Goal: Information Seeking & Learning: Learn about a topic

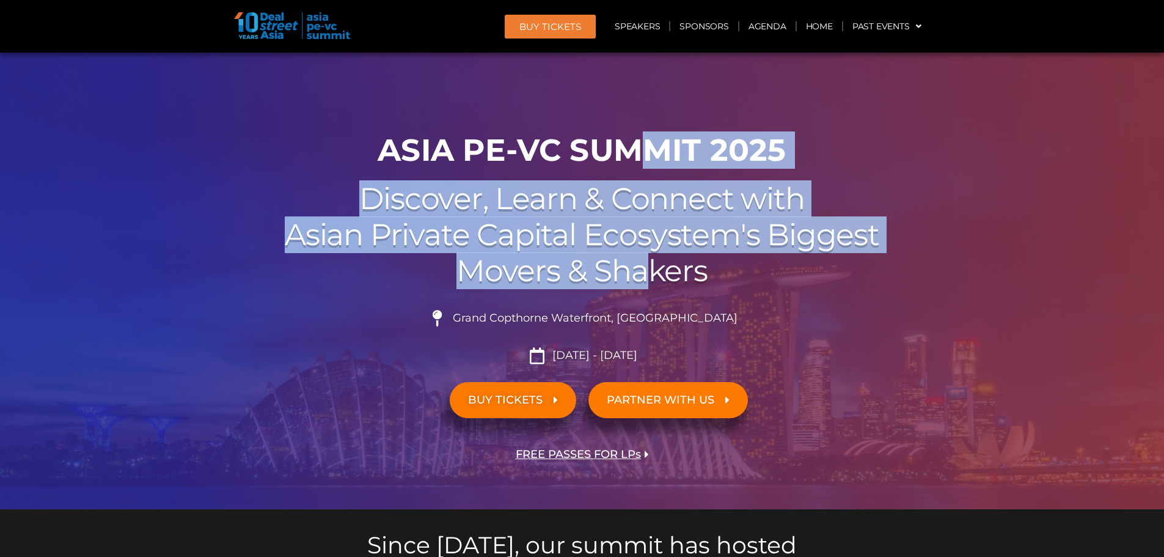
drag, startPoint x: 640, startPoint y: 142, endPoint x: 643, endPoint y: 274, distance: 132.7
click at [643, 274] on div "00 Days 00 Hours 00 Minutes 00 Seconds ASIA PE-VC Summit 2025 Discover, Learn &…" at bounding box center [582, 317] width 697 height 383
click at [643, 274] on h2 "Discover, Learn & Connect with Asian Private Capital Ecosystem's Biggest Movers…" at bounding box center [582, 235] width 684 height 108
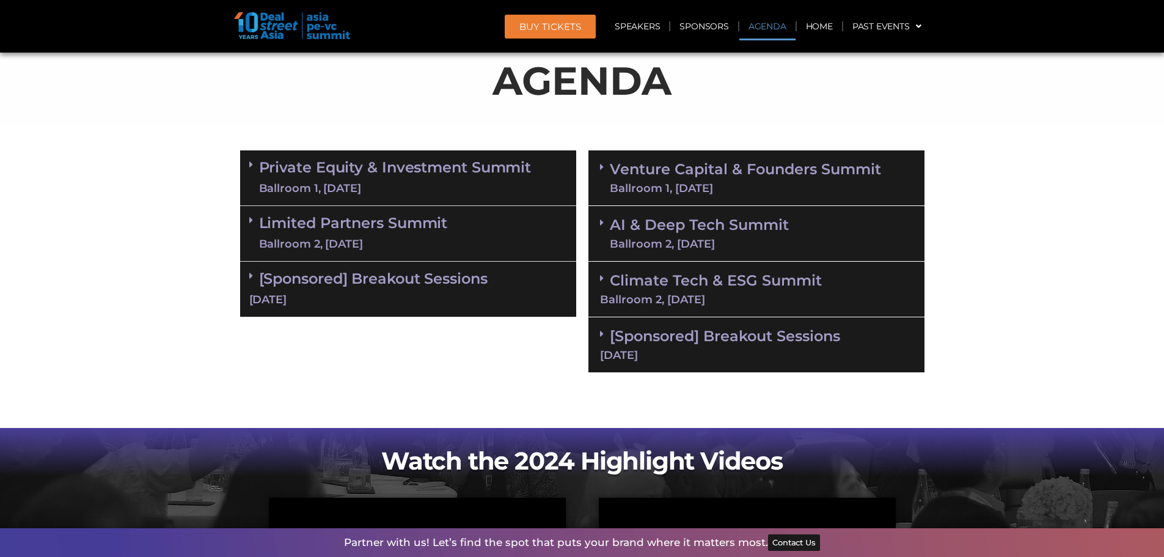
scroll to position [672, 0]
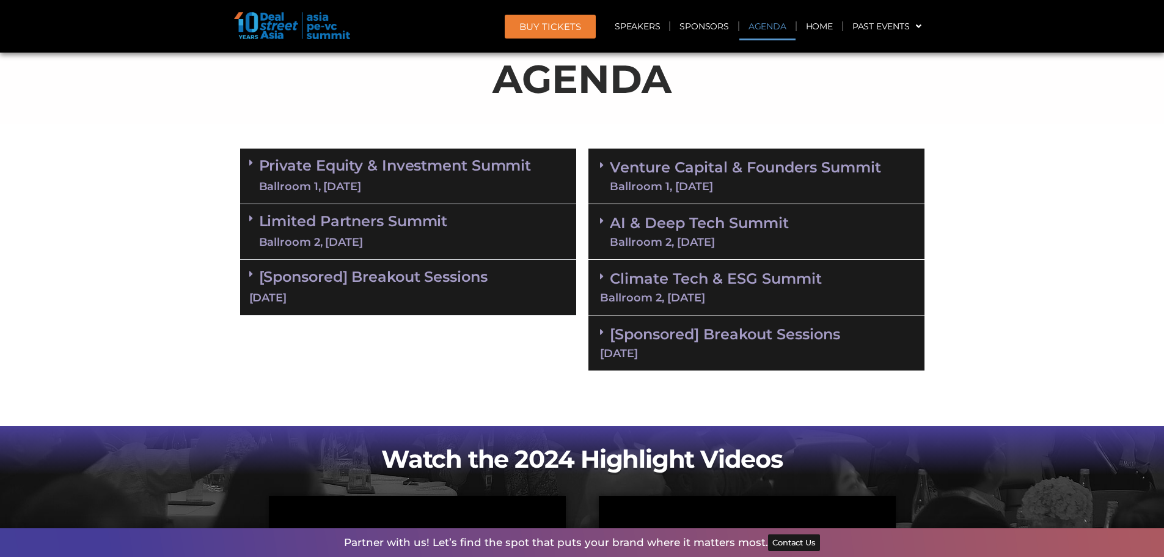
click at [498, 169] on link "Private Equity & Investment Summit Ballroom 1, 10 Sept" at bounding box center [395, 176] width 273 height 37
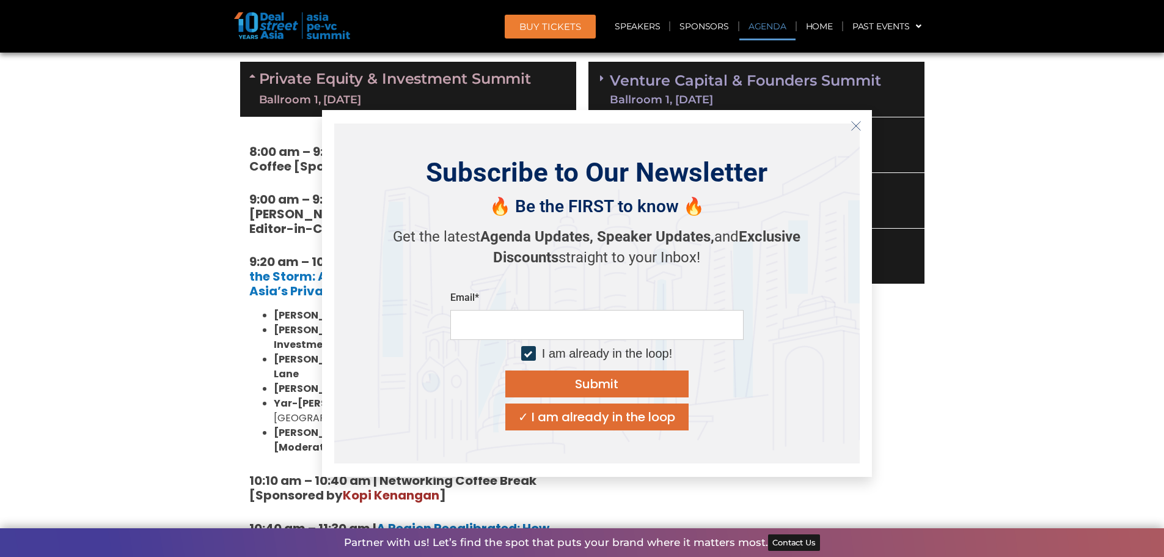
scroll to position [856, 0]
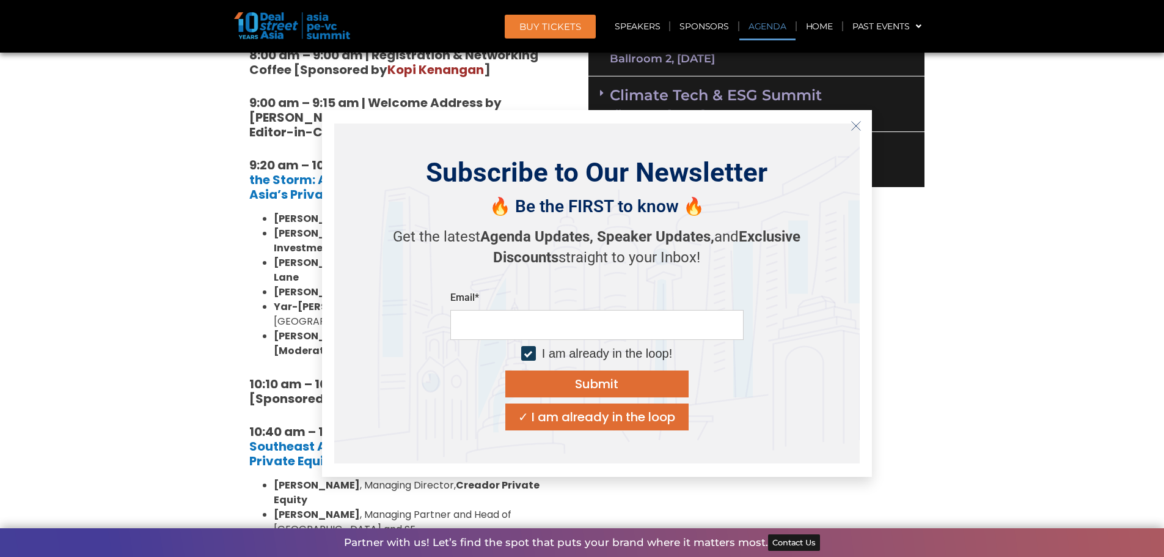
click at [658, 417] on div "✓ I am already in the loop" at bounding box center [596, 417] width 157 height 12
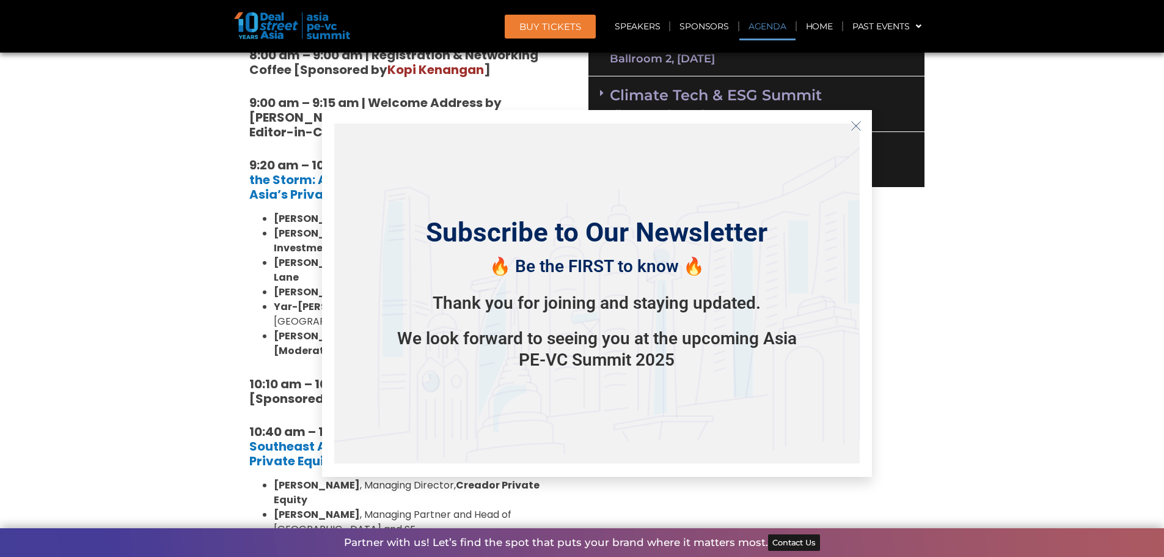
click at [852, 123] on icon "Close" at bounding box center [856, 125] width 11 height 11
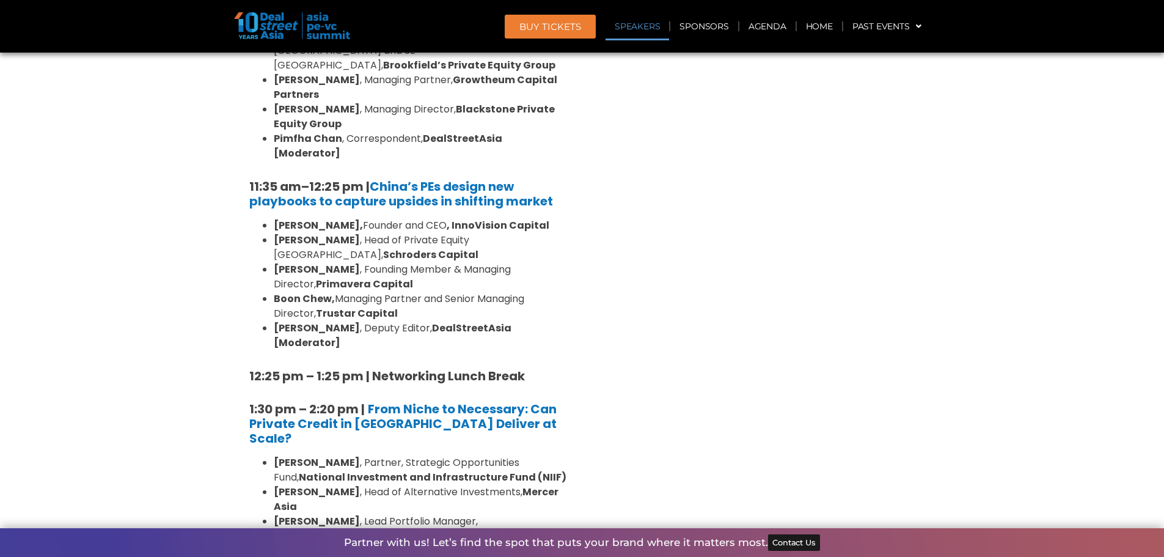
scroll to position [1345, 0]
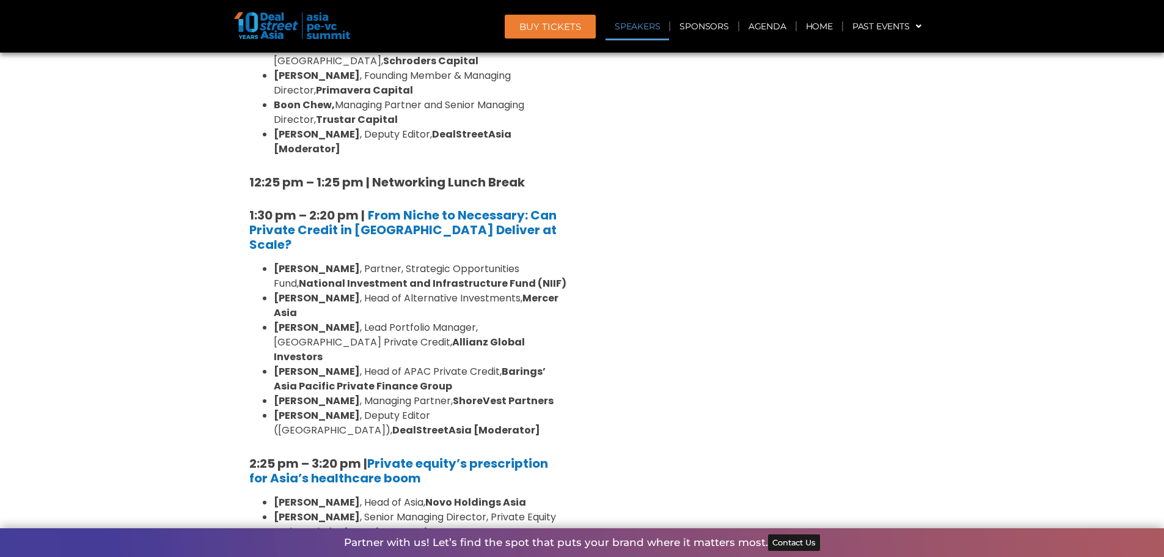
click at [765, 302] on div "Venture Capital & Founders​ Summit Ballroom 1, 11 Sept 8:00 am – 9:00 am | Regi…" at bounding box center [756, 326] width 348 height 2078
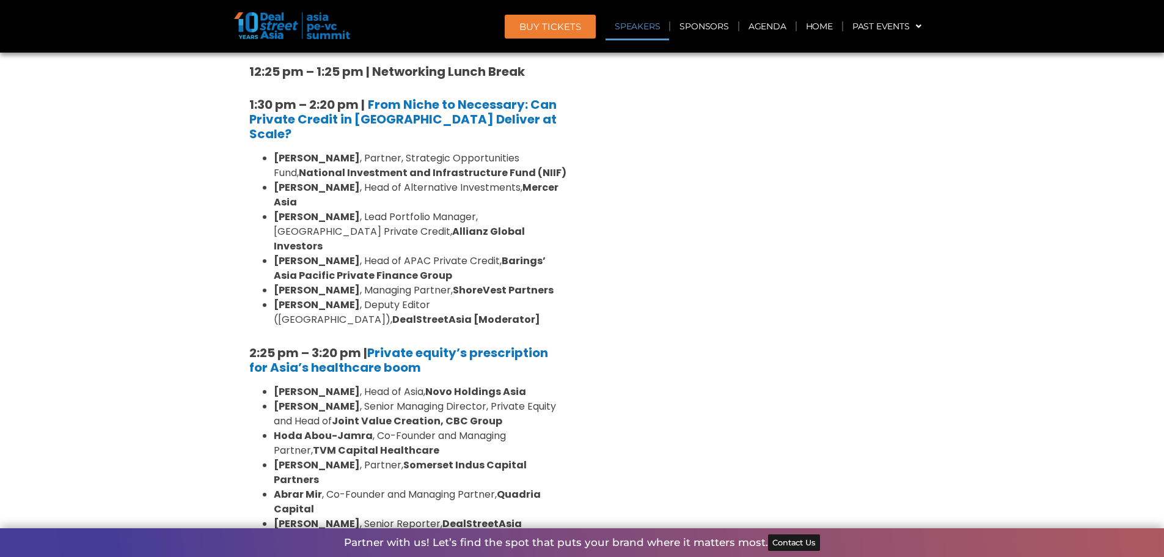
scroll to position [1833, 0]
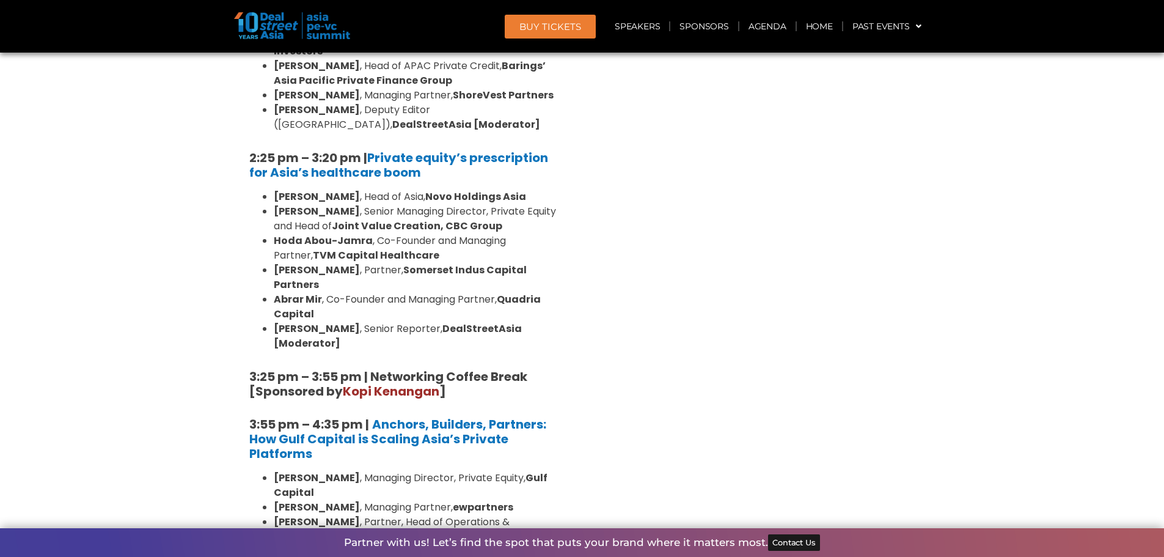
click at [765, 302] on div "Venture Capital & Founders​ Summit Ballroom 1, 11 Sept 8:00 am – 9:00 am | Regi…" at bounding box center [756, 20] width 348 height 2078
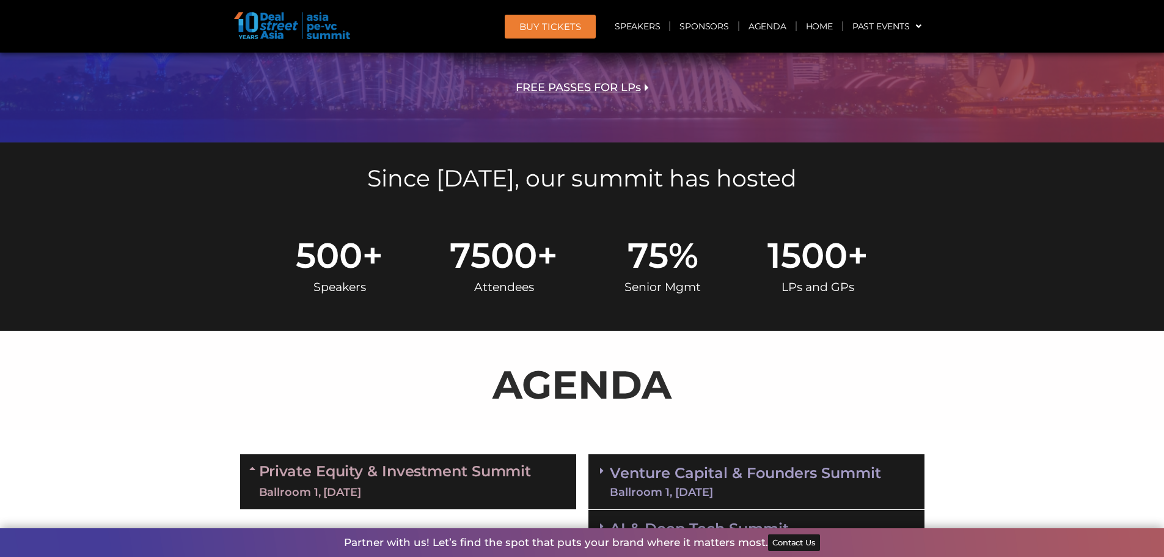
scroll to position [611, 0]
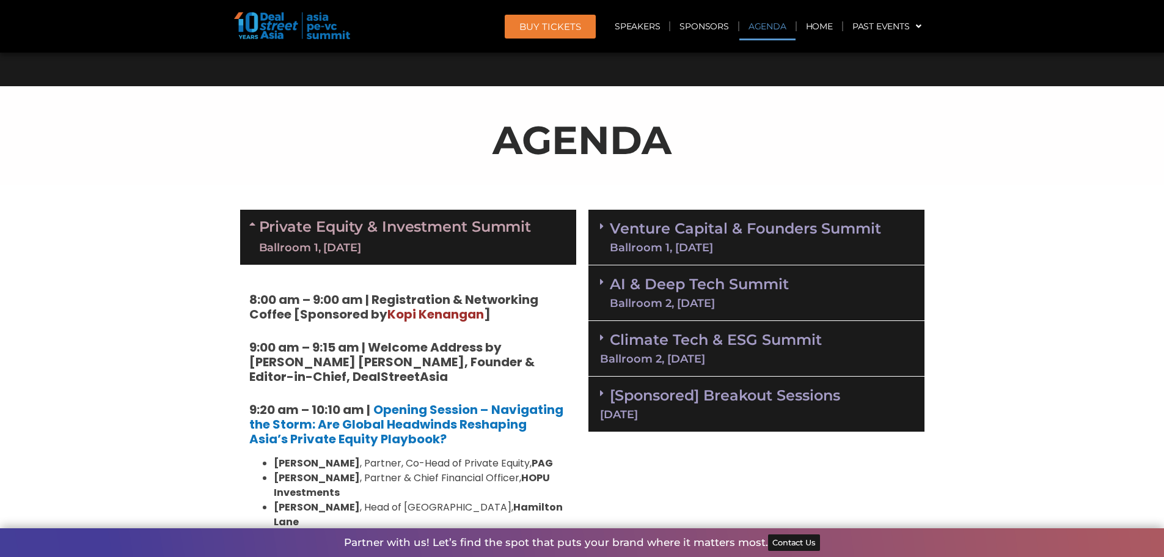
click at [523, 246] on div "Ballroom 1, 10 Sept" at bounding box center [395, 247] width 273 height 15
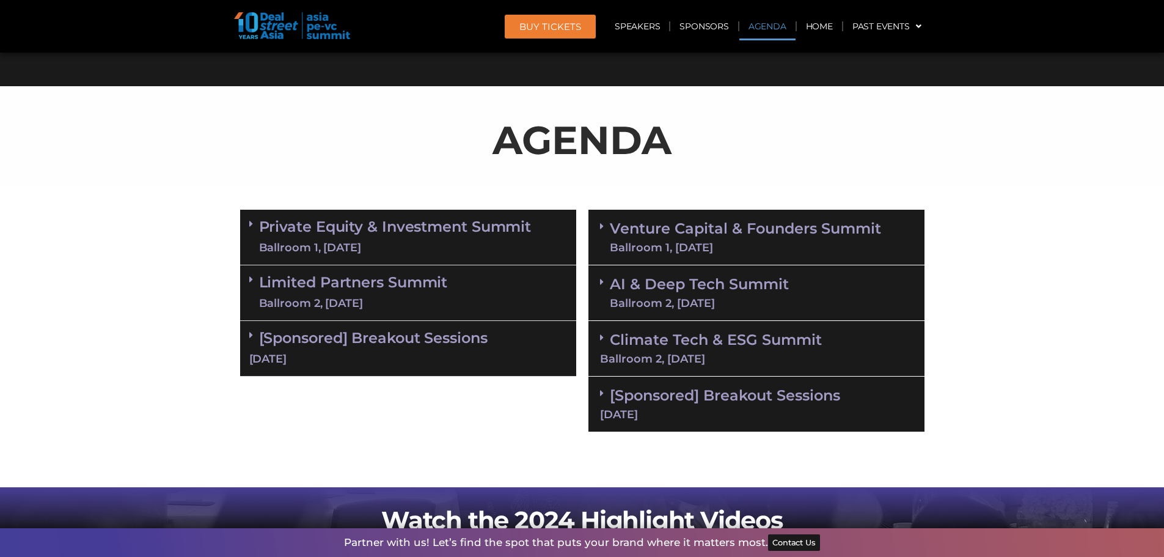
click at [828, 235] on link "Venture Capital & Founders​ Summit Ballroom 1, 11 Sept" at bounding box center [745, 237] width 271 height 32
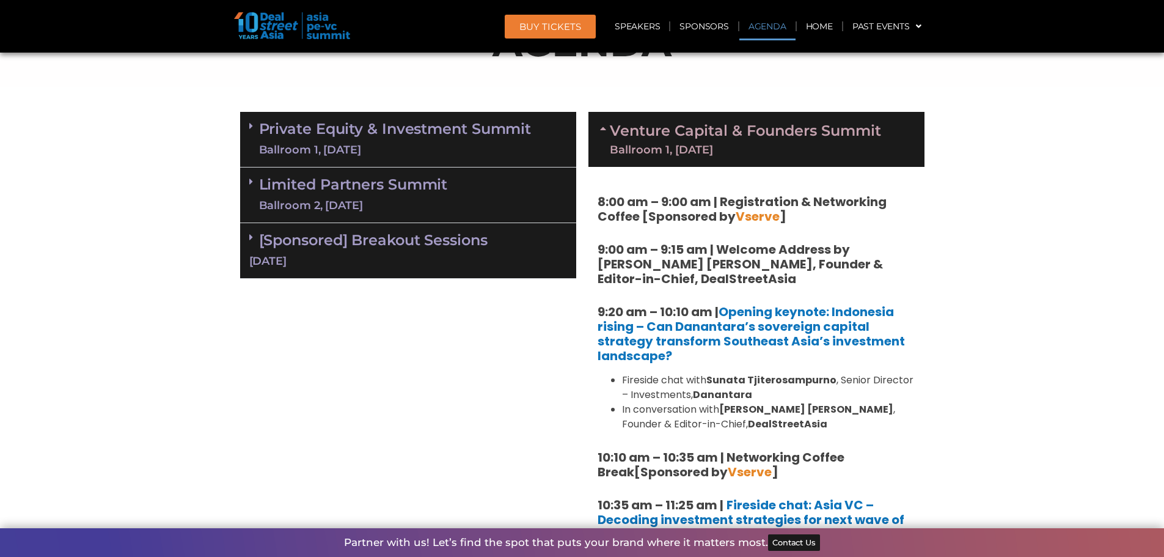
scroll to position [917, 0]
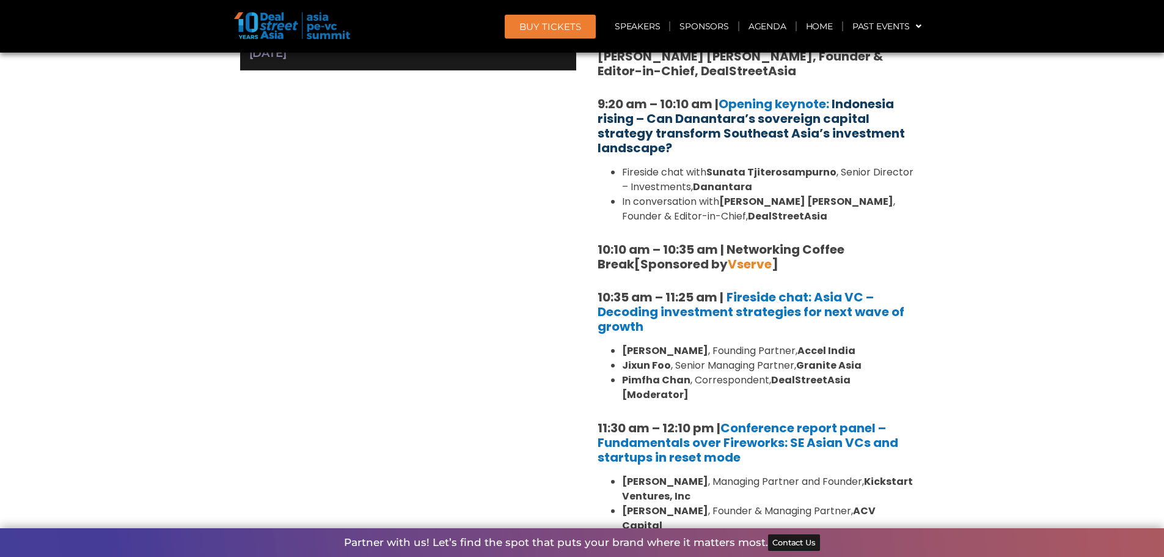
click at [841, 123] on link "Indonesia rising – Can Danantara’s sovereign capital strategy transform Southea…" at bounding box center [751, 125] width 307 height 61
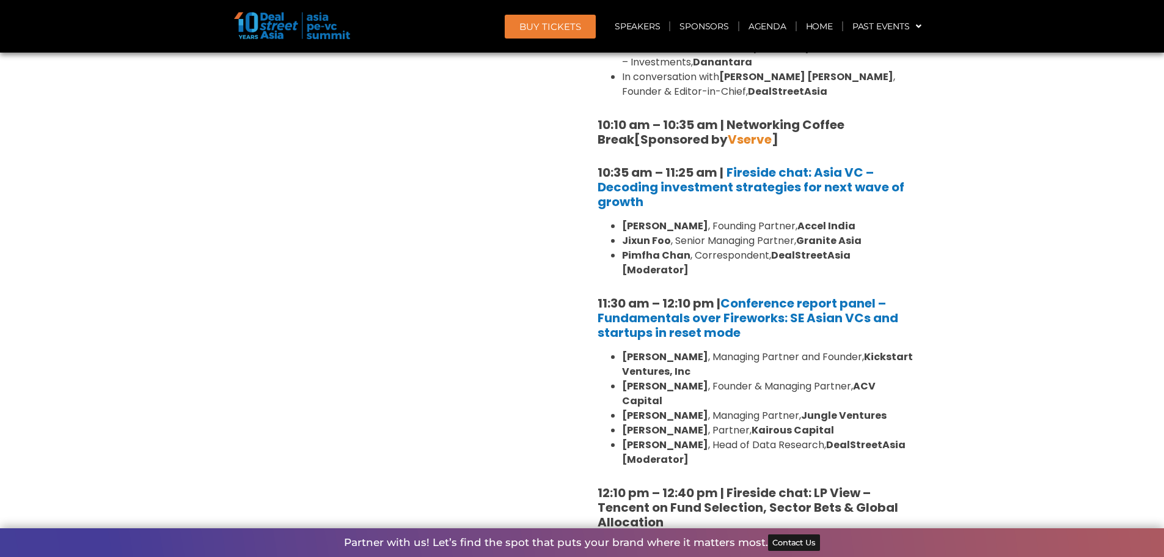
scroll to position [1161, 0]
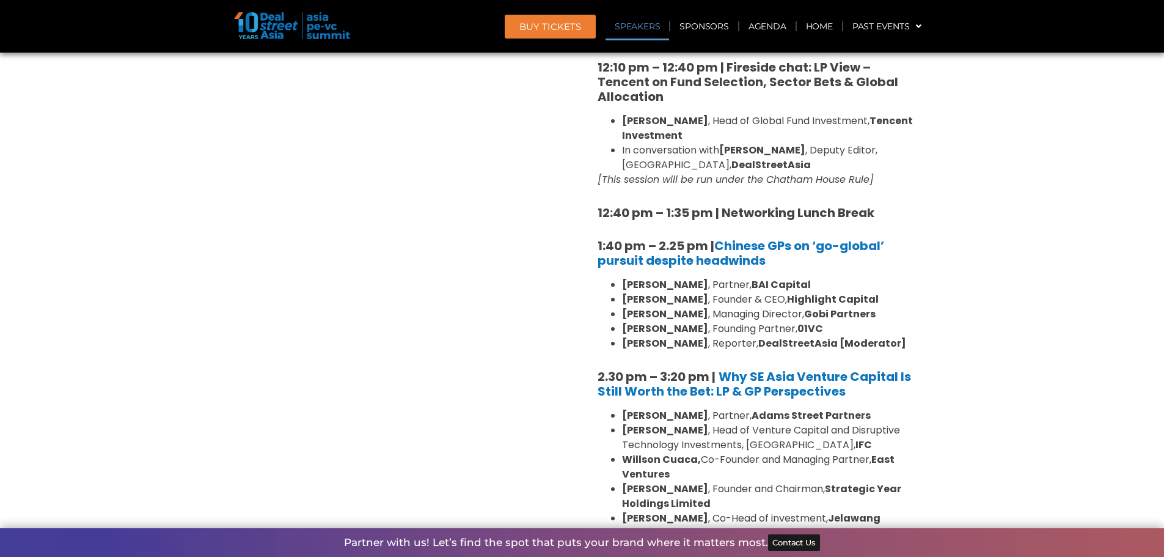
click at [923, 268] on div "8:00 am – 9:00 am | Registration & Networking Coffee [Sponsored by Vserve ] 9:0…" at bounding box center [757, 279] width 336 height 1741
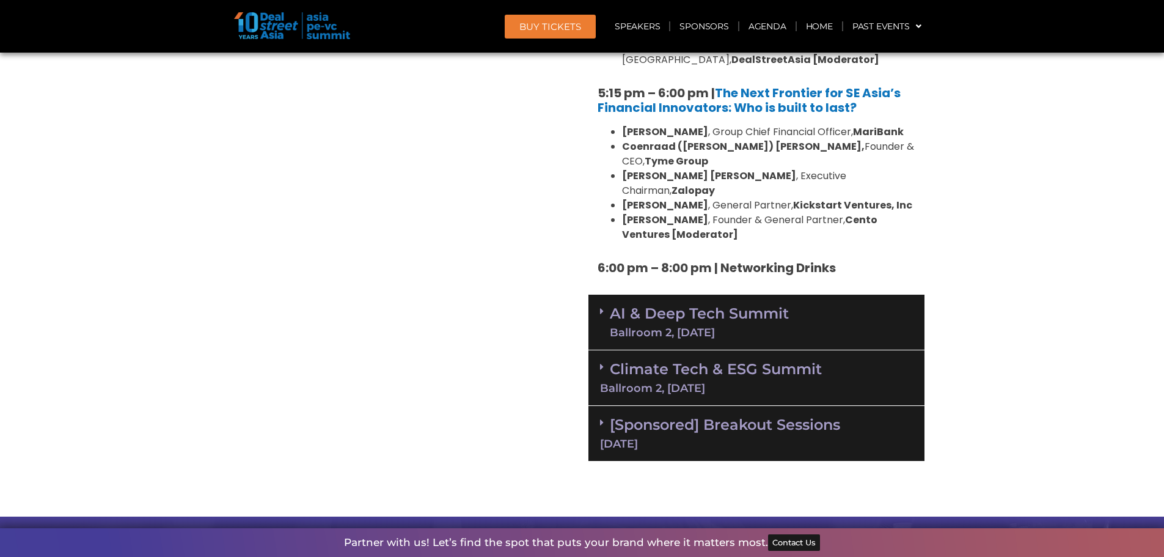
click at [851, 295] on div "AI & Deep Tech Summit Ballroom 2, 11 Sept" at bounding box center [757, 323] width 336 height 56
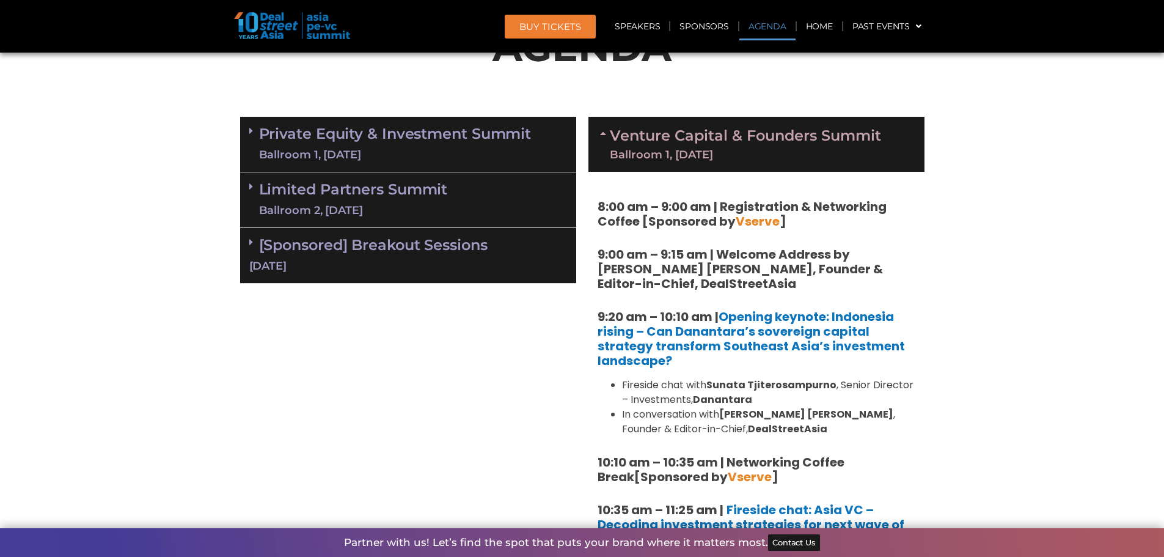
scroll to position [489, 0]
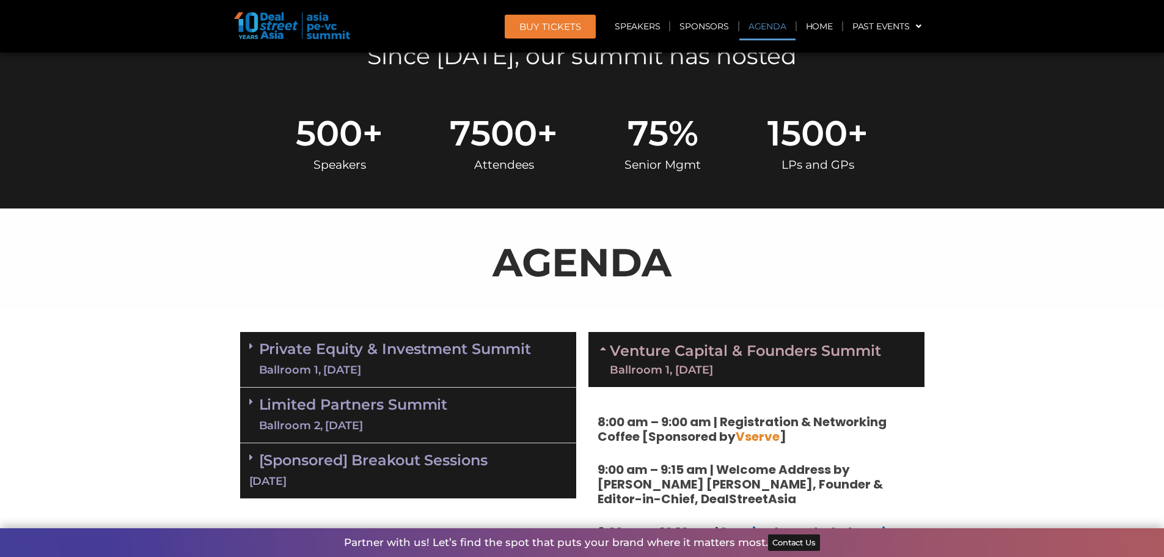
click at [826, 363] on link "Venture Capital & Founders​ Summit Ballroom 1, 11 Sept" at bounding box center [745, 359] width 271 height 32
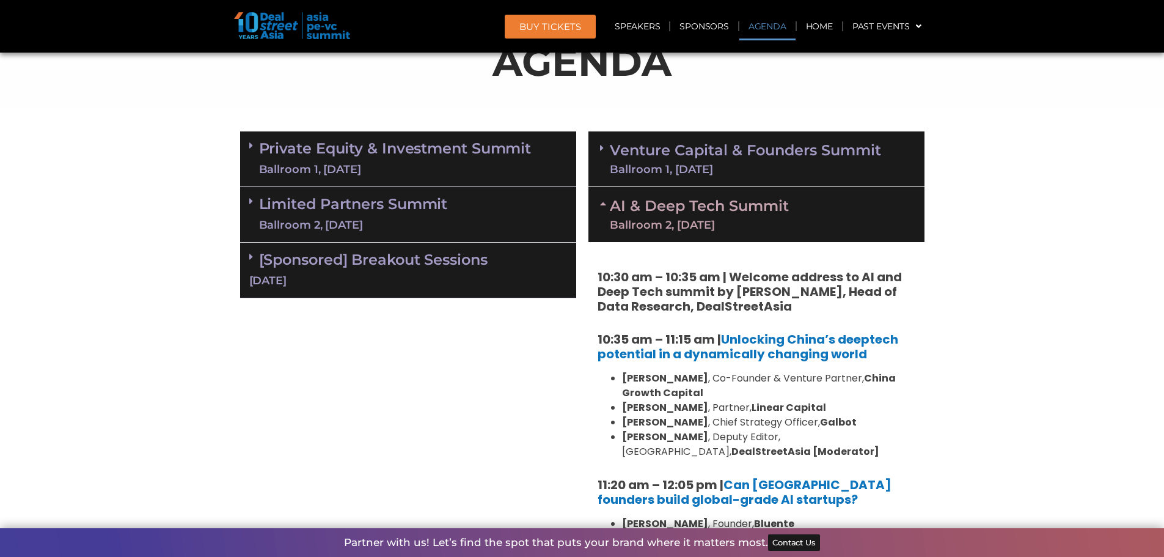
scroll to position [672, 0]
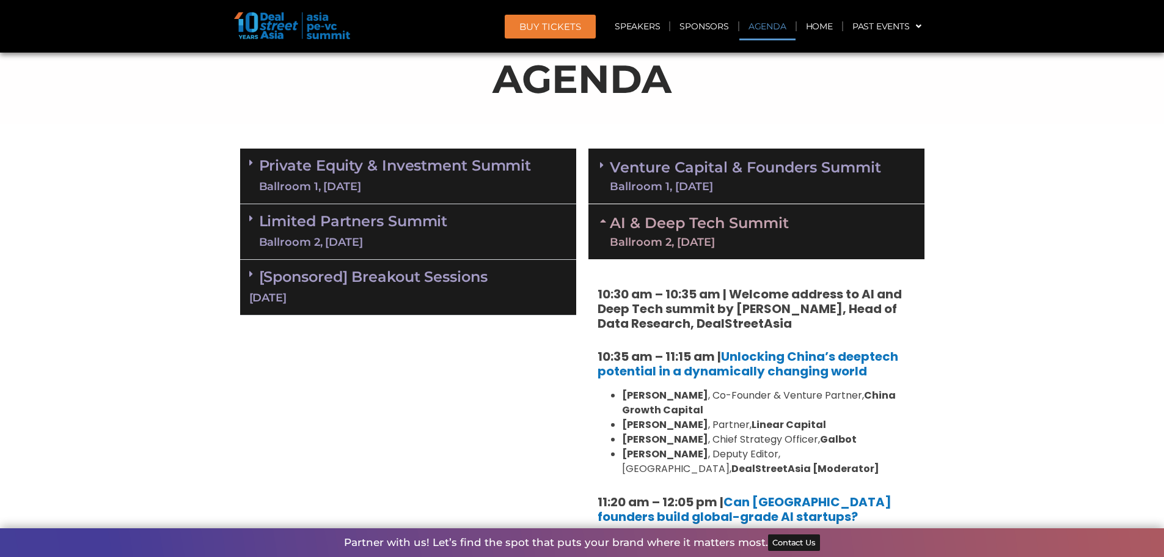
click at [852, 243] on div "AI & Deep Tech Summit Ballroom 2, 11 Sept" at bounding box center [757, 231] width 336 height 55
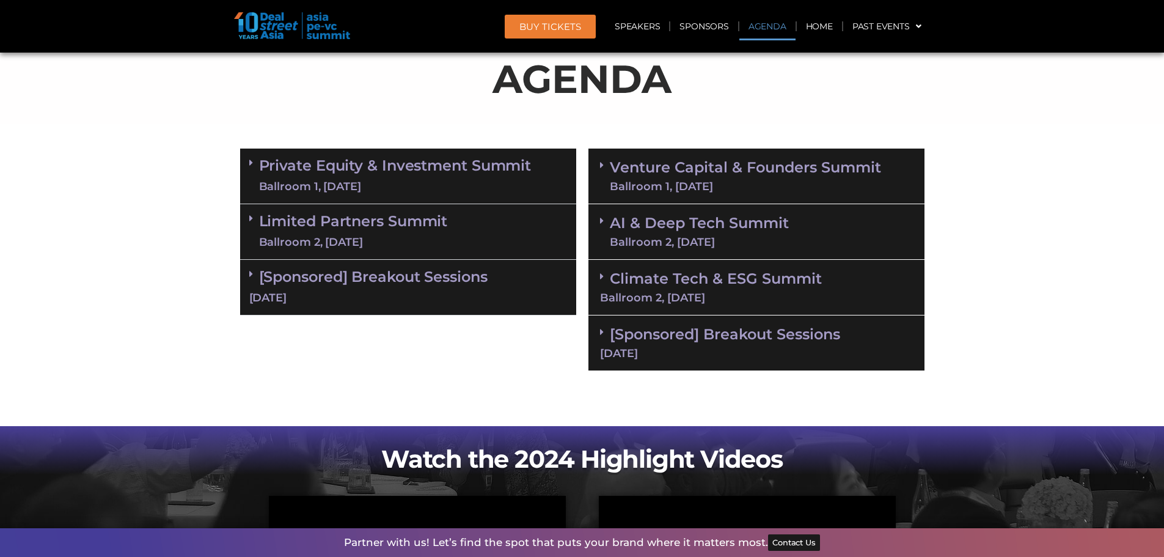
click at [1064, 178] on section "Private Equity & Investment Summit Ballroom 1, 10 Sept 8:00 am – 9:00 am | Regi…" at bounding box center [582, 259] width 1164 height 235
click at [1008, 112] on section "AGENDA" at bounding box center [582, 74] width 1164 height 99
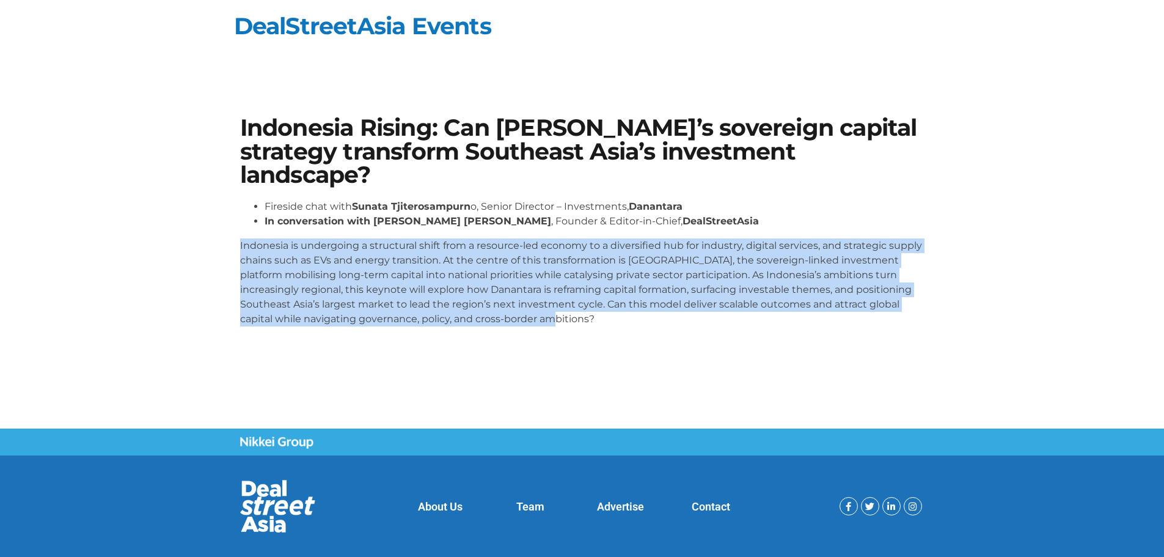
drag, startPoint x: 866, startPoint y: 241, endPoint x: 845, endPoint y: 333, distance: 94.1
click at [845, 333] on div "Fireside chat with [PERSON_NAME] o, Senior Director – Investments, Danantara In…" at bounding box center [582, 267] width 684 height 137
click at [847, 293] on p "Indonesia is undergoing a structural shift from a resource-led economy to a div…" at bounding box center [582, 282] width 684 height 88
drag, startPoint x: 851, startPoint y: 217, endPoint x: 849, endPoint y: 331, distance: 113.7
click at [849, 331] on div "Fireside chat with [PERSON_NAME] o, Senior Director – Investments, Danantara In…" at bounding box center [582, 267] width 684 height 137
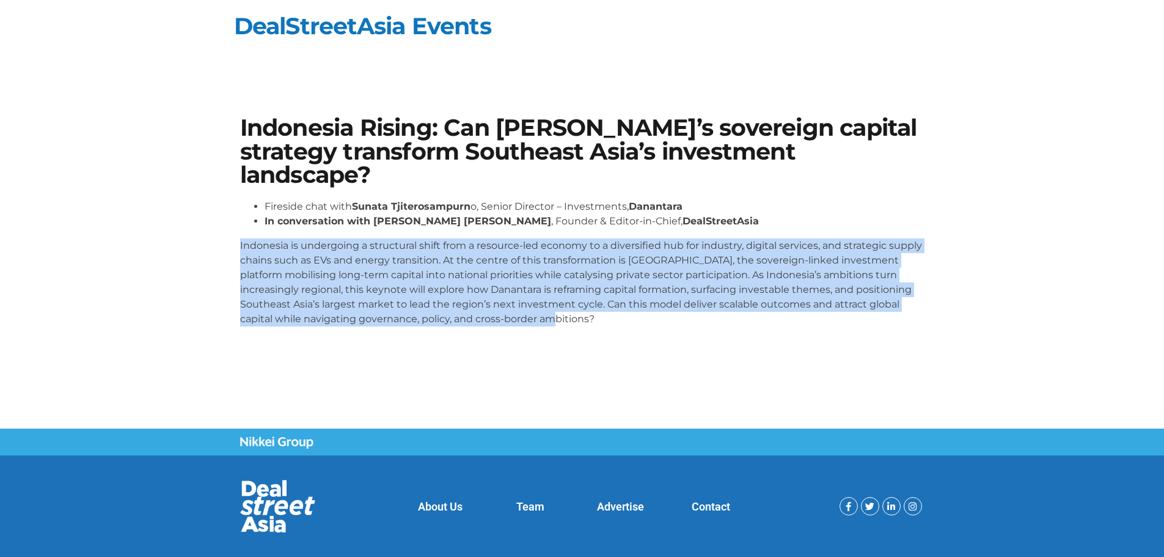
click at [849, 331] on div "Fireside chat with [PERSON_NAME] o, Senior Director – Investments, Danantara In…" at bounding box center [582, 267] width 684 height 137
drag, startPoint x: 793, startPoint y: 227, endPoint x: 757, endPoint y: 337, distance: 115.6
click at [757, 337] on div "Indonesia Rising: Can [PERSON_NAME]’s sovereign capital strategy transform Sout…" at bounding box center [582, 226] width 697 height 232
click at [750, 343] on section "Indonesia Rising: Can [PERSON_NAME]’s sovereign capital strategy transform Sout…" at bounding box center [582, 225] width 1164 height 293
